Goal: Task Accomplishment & Management: Manage account settings

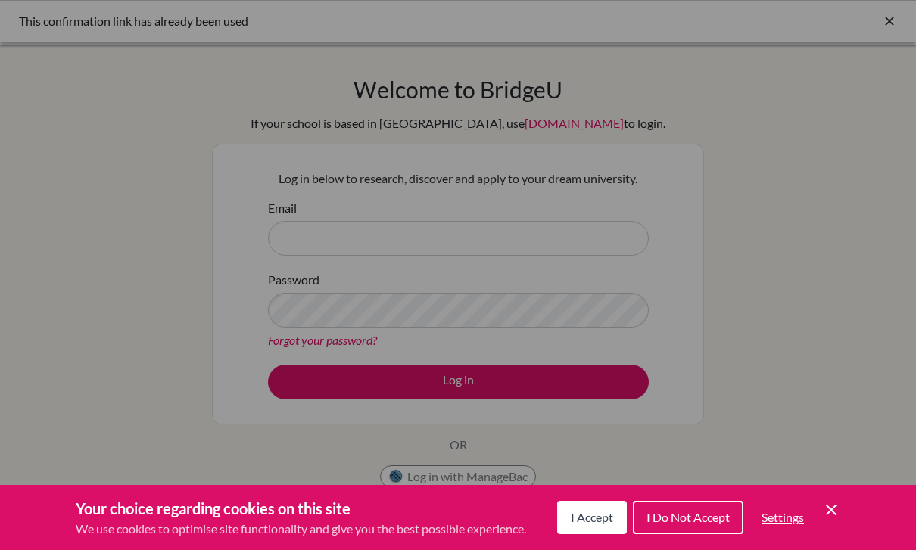
scroll to position [4, 0]
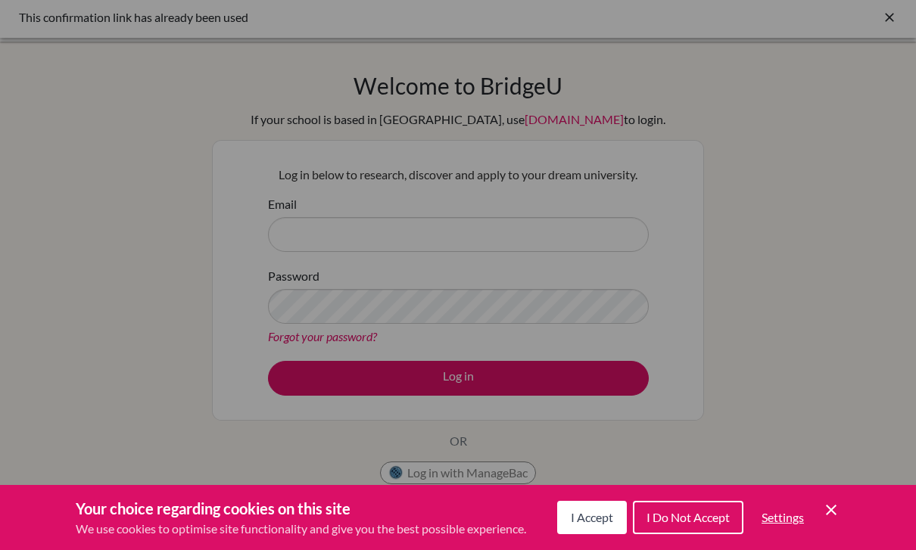
click at [406, 239] on div "Cookie Preferences" at bounding box center [458, 275] width 916 height 550
click at [833, 222] on div "Cookie Preferences" at bounding box center [458, 275] width 916 height 550
click at [586, 524] on span "I Accept" at bounding box center [592, 517] width 42 height 14
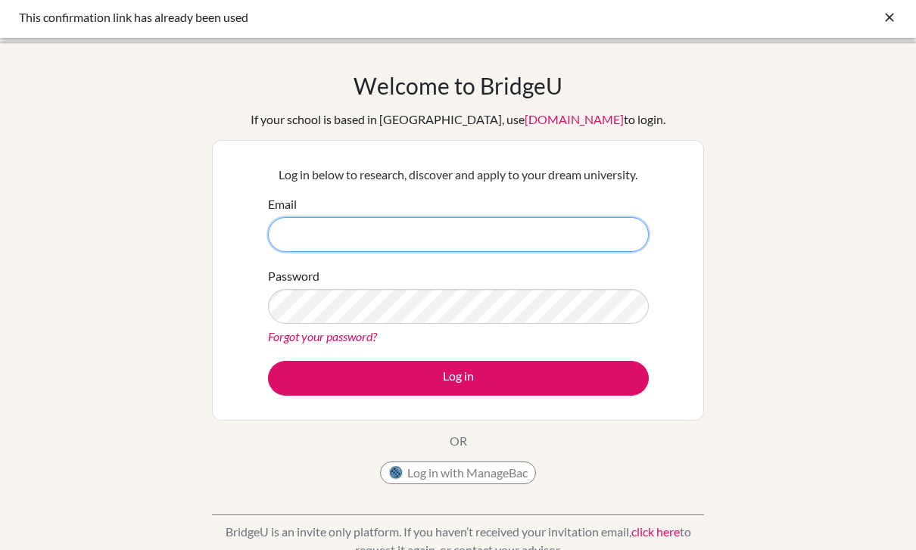
click at [390, 222] on input "Email" at bounding box center [458, 234] width 381 height 35
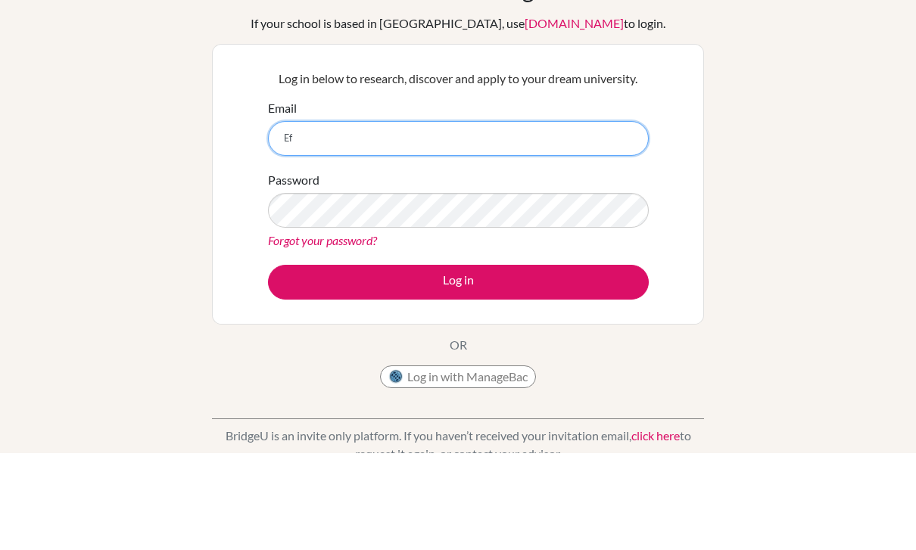
type input "E"
type input "[EMAIL_ADDRESS][DOMAIN_NAME]"
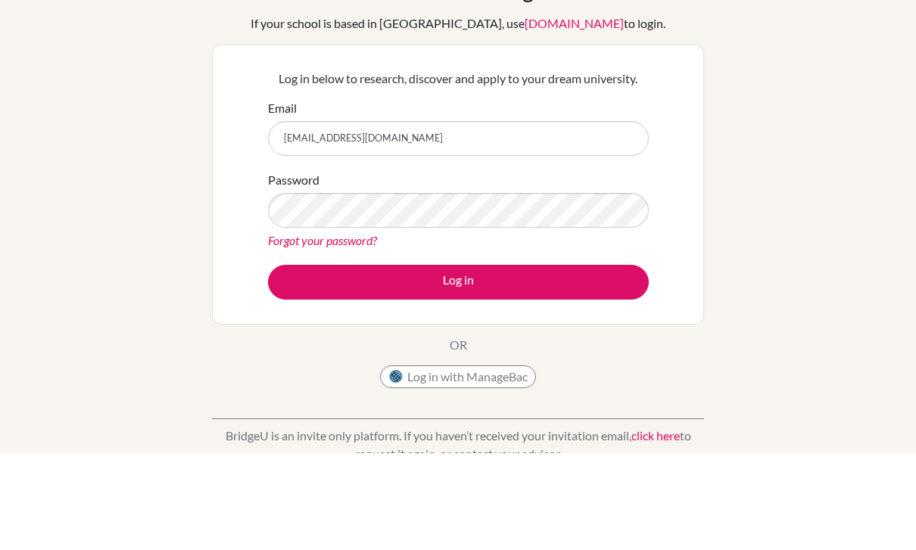
click at [747, 231] on div "Welcome to BridgeU If your school is based in China, use app.bridge-u.com.cn to…" at bounding box center [458, 320] width 916 height 495
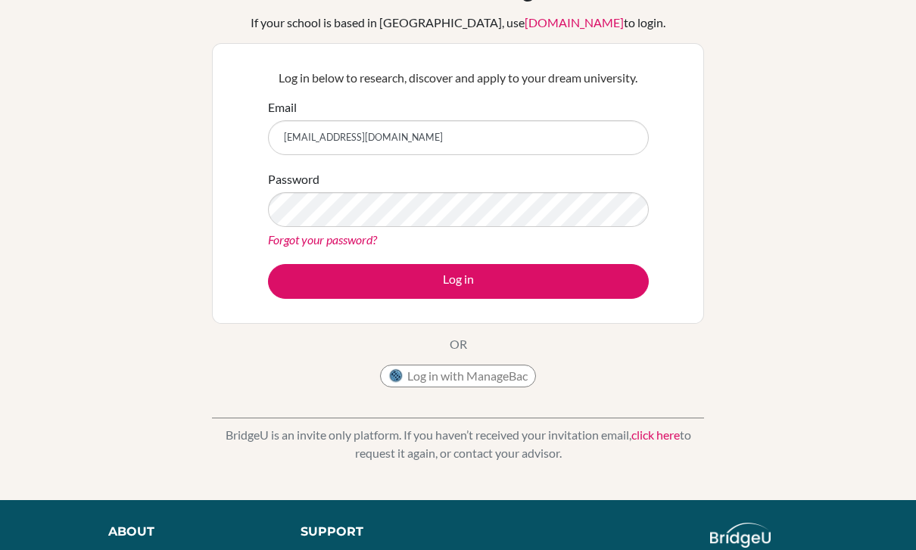
click at [553, 281] on button "Log in" at bounding box center [458, 281] width 381 height 35
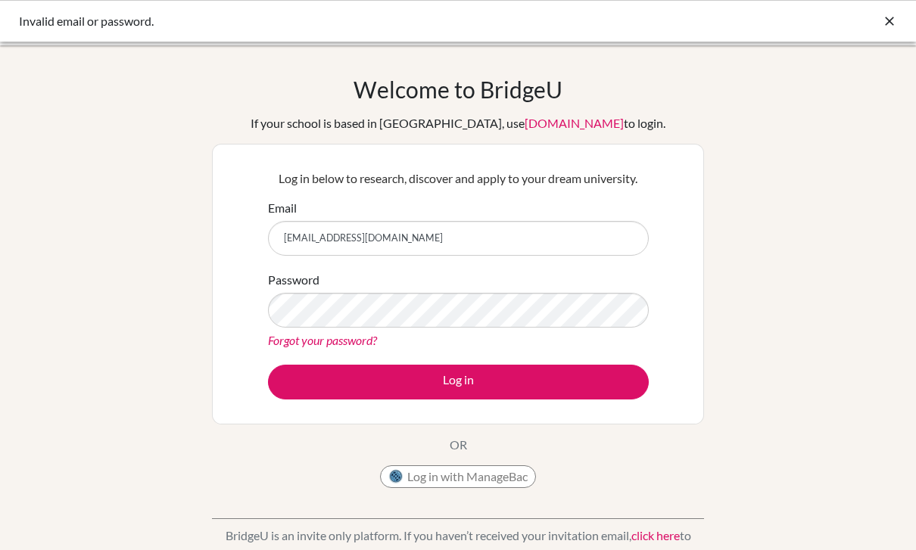
click at [484, 477] on button "Log in with ManageBac" at bounding box center [458, 476] width 156 height 23
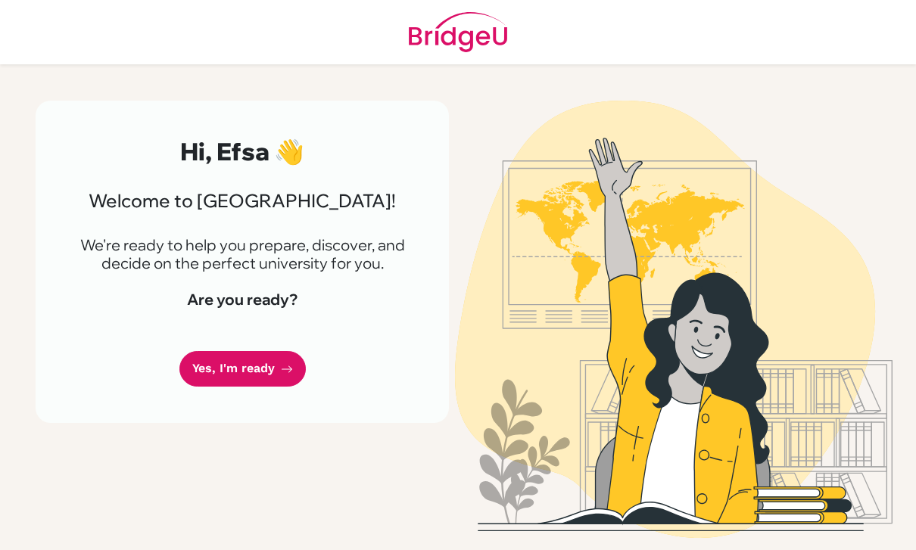
click at [209, 381] on link "Yes, I'm ready" at bounding box center [242, 369] width 126 height 36
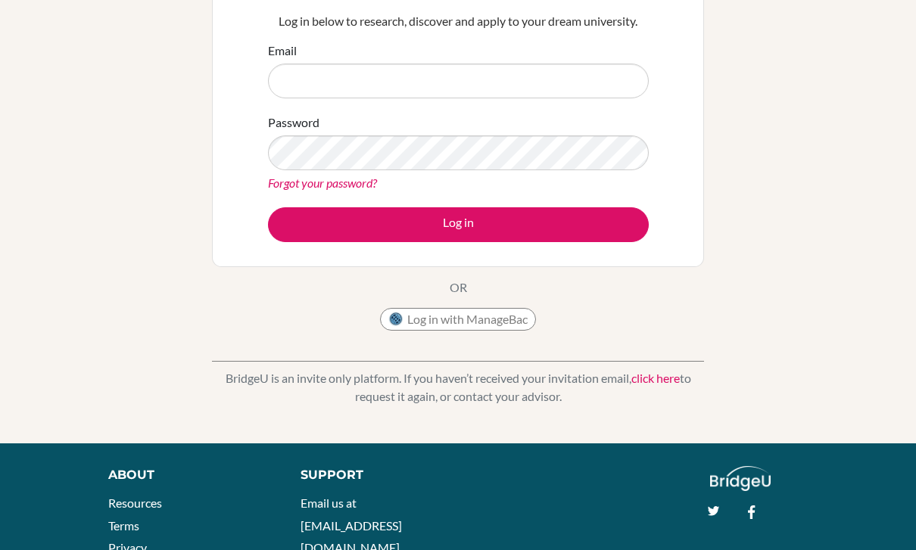
scroll to position [156, 0]
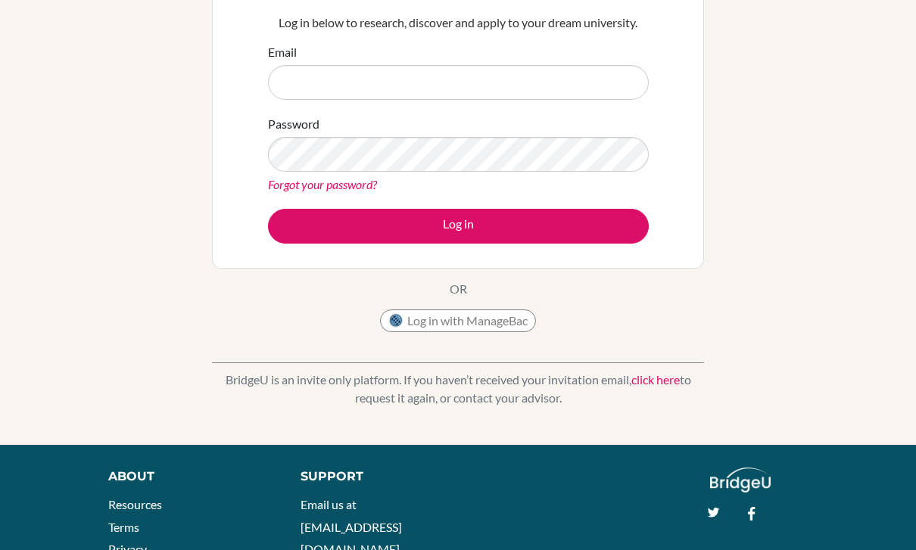
click at [423, 89] on input "Email" at bounding box center [458, 82] width 381 height 35
click at [368, 189] on link "Forgot your password?" at bounding box center [322, 184] width 109 height 14
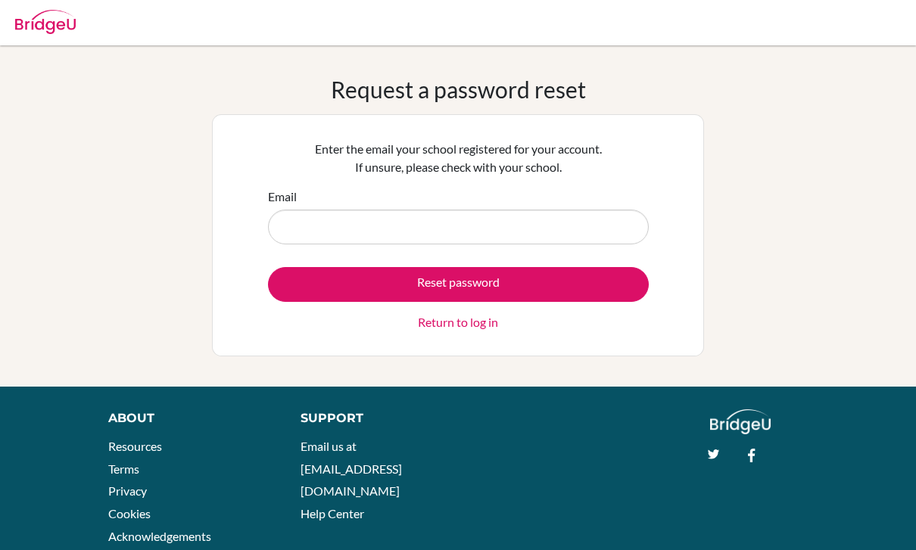
click at [425, 237] on input "Email" at bounding box center [458, 227] width 381 height 35
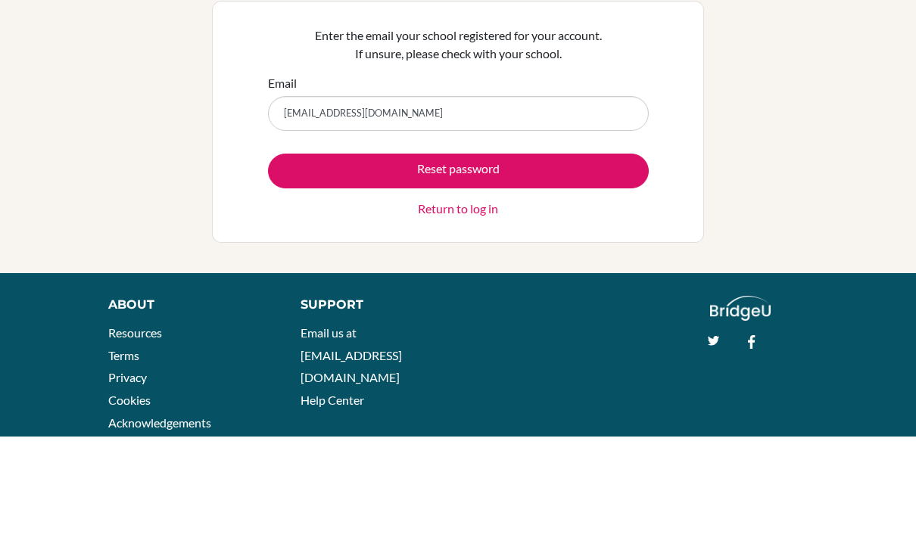
type input "[EMAIL_ADDRESS][DOMAIN_NAME]"
click at [532, 267] on button "Reset password" at bounding box center [458, 284] width 381 height 35
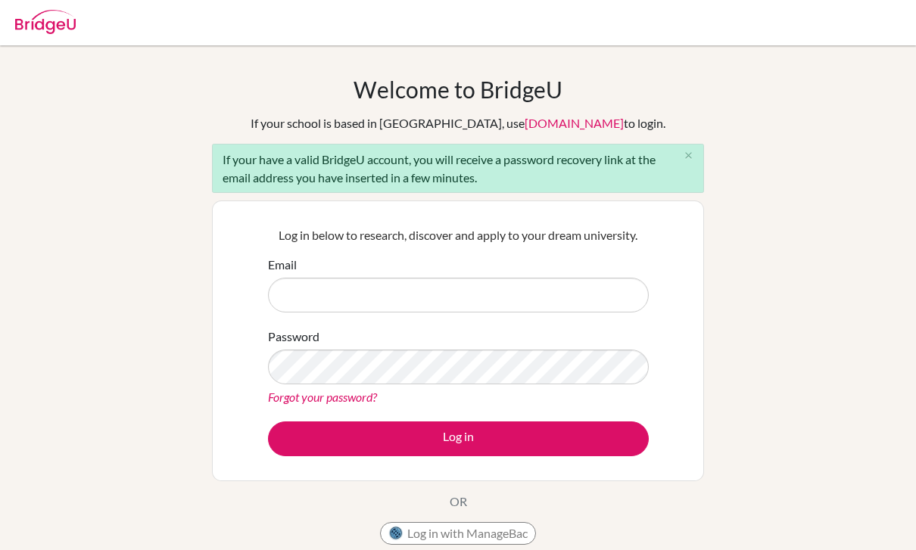
click at [289, 298] on input "Email" at bounding box center [458, 295] width 381 height 35
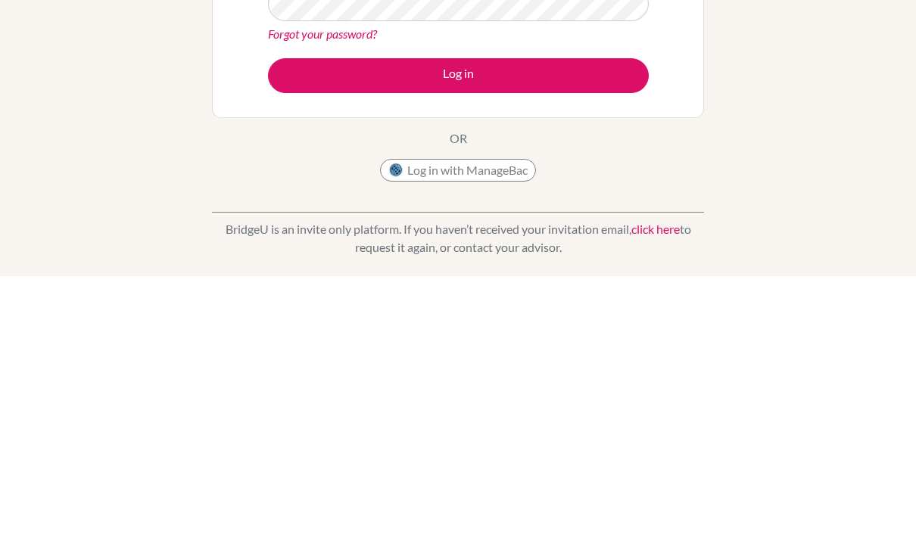
scroll to position [125, 0]
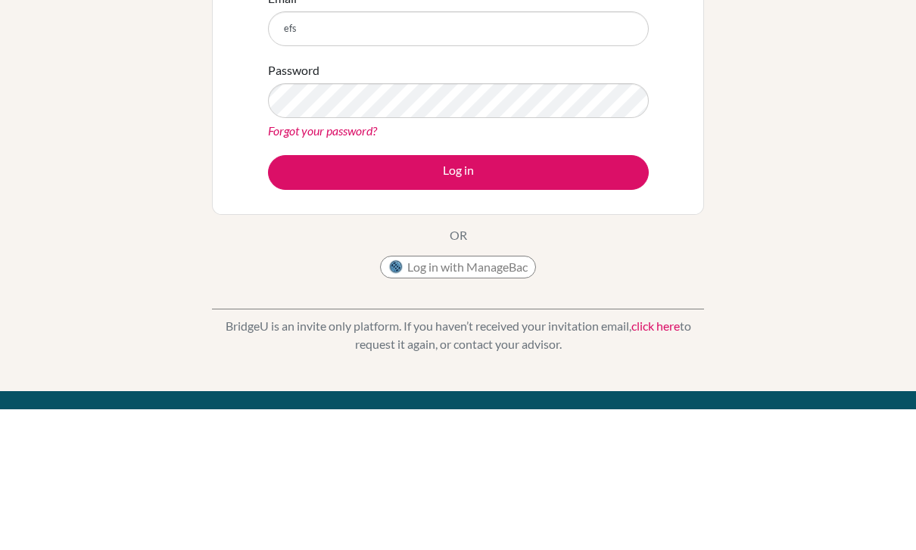
type input "efsa"
